Goal: Task Accomplishment & Management: Manage account settings

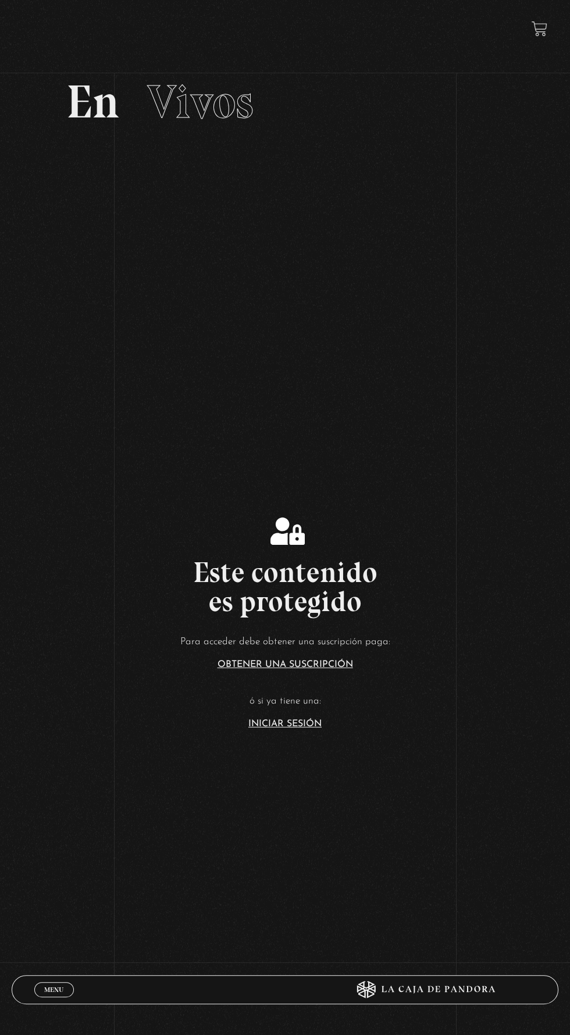
scroll to position [52, 0]
click at [307, 730] on link "Iniciar Sesión" at bounding box center [284, 725] width 73 height 9
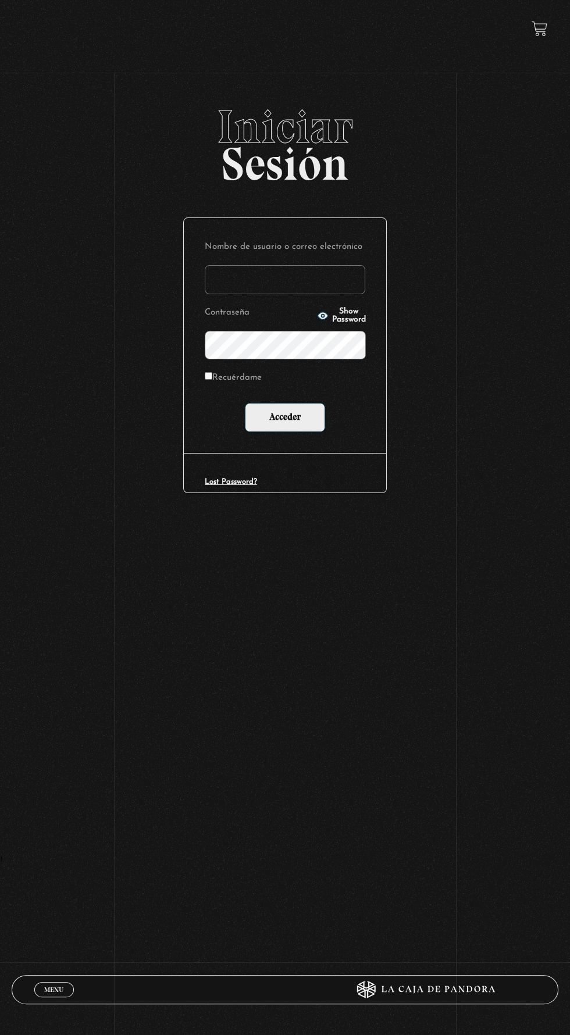
click at [308, 281] on input "Nombre de usuario o correo electrónico" at bounding box center [285, 279] width 160 height 29
type input "tempuraroll"
click at [245, 403] on input "Acceder" at bounding box center [285, 417] width 80 height 29
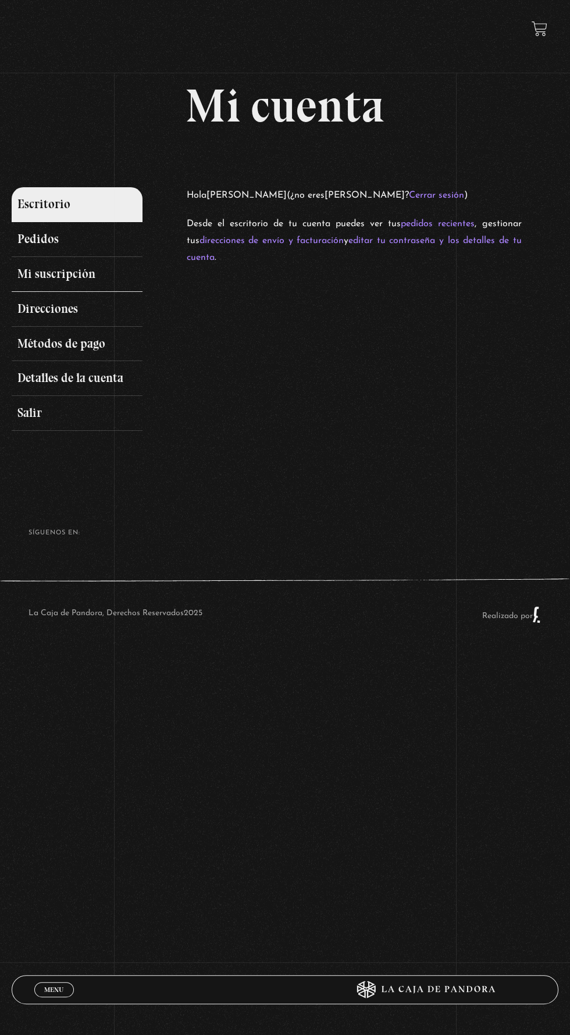
click at [90, 289] on link "Mi suscripción" at bounding box center [77, 274] width 131 height 35
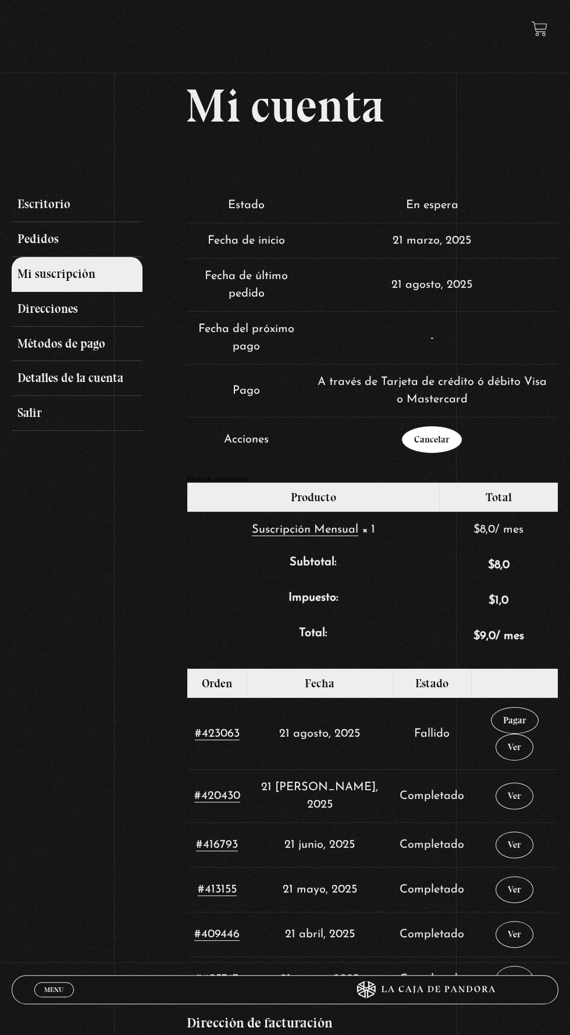
click at [438, 445] on link "Cancelar" at bounding box center [432, 439] width 60 height 27
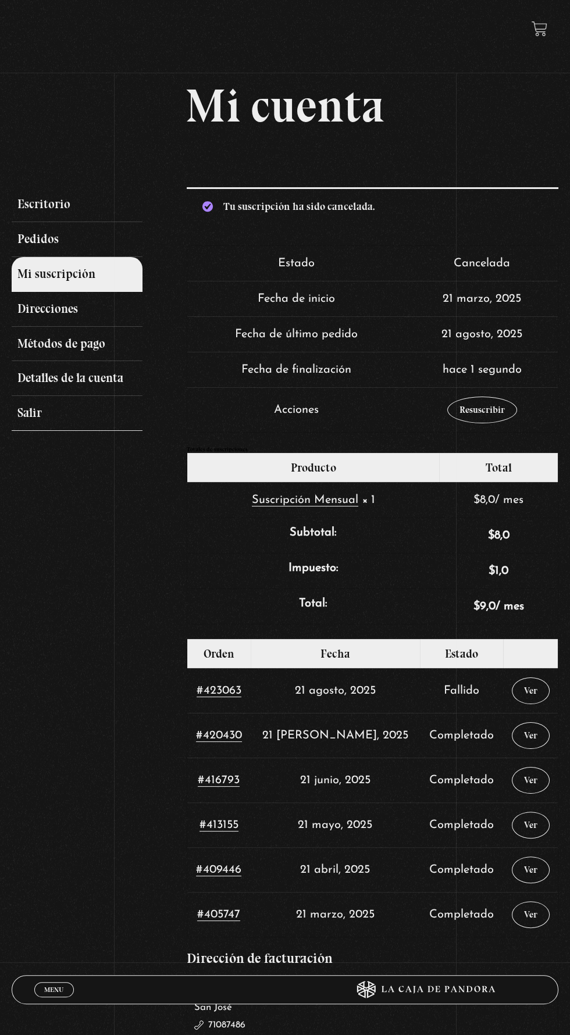
click at [38, 430] on link "Salir" at bounding box center [77, 413] width 131 height 35
